Goal: Check status: Check status

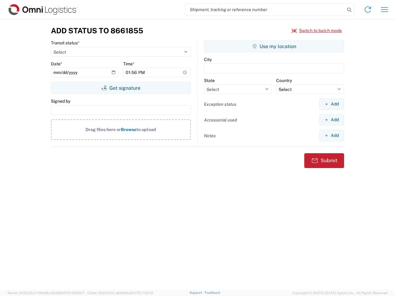
click at [265, 10] on input "search" at bounding box center [265, 10] width 160 height 12
click at [349, 10] on icon at bounding box center [349, 10] width 9 height 9
click at [368, 10] on icon at bounding box center [368, 10] width 10 height 10
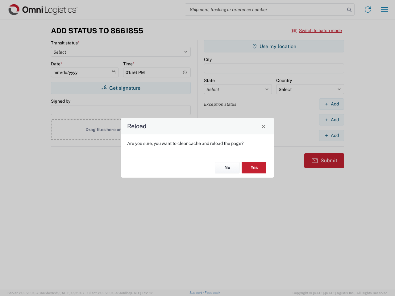
click at [384, 10] on div "Reload Are you sure, you want to clear cache and reload the page? No Yes" at bounding box center [197, 148] width 395 height 296
click at [317, 31] on div "Reload Are you sure, you want to clear cache and reload the page? No Yes" at bounding box center [197, 148] width 395 height 296
click at [121, 88] on div "Reload Are you sure, you want to clear cache and reload the page? No Yes" at bounding box center [197, 148] width 395 height 296
click at [274, 46] on div "Reload Are you sure, you want to clear cache and reload the page? No Yes" at bounding box center [197, 148] width 395 height 296
click at [331, 104] on div "Reload Are you sure, you want to clear cache and reload the page? No Yes" at bounding box center [197, 148] width 395 height 296
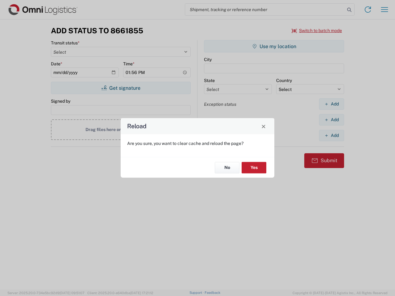
click at [331, 120] on div "Reload Are you sure, you want to clear cache and reload the page? No Yes" at bounding box center [197, 148] width 395 height 296
click at [331, 135] on div "Reload Are you sure, you want to clear cache and reload the page? No Yes" at bounding box center [197, 148] width 395 height 296
